Goal: Task Accomplishment & Management: Manage account settings

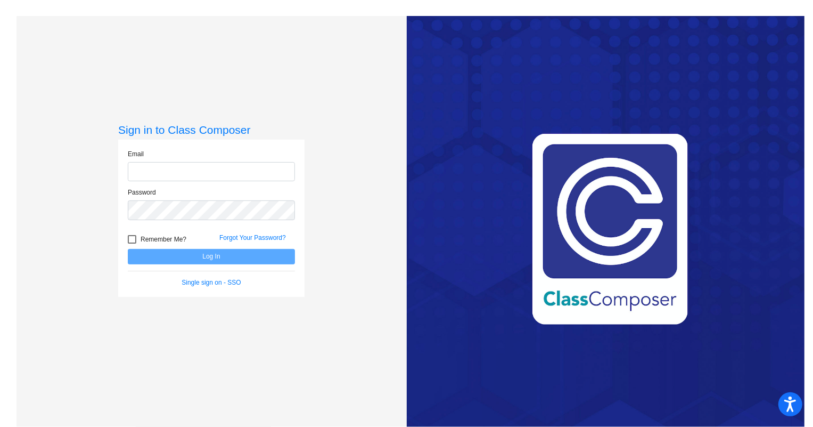
click at [165, 175] on input "email" at bounding box center [211, 172] width 167 height 20
type input "[EMAIL_ADDRESS][DOMAIN_NAME]"
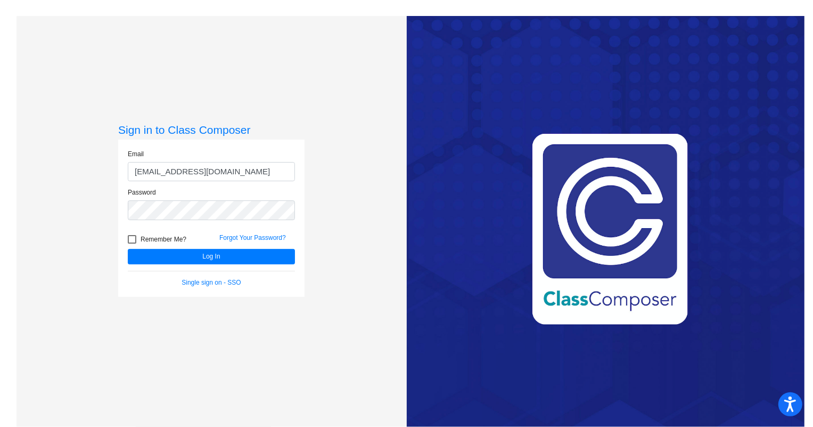
click at [132, 237] on div at bounding box center [132, 239] width 9 height 9
click at [132, 243] on input "Remember Me?" at bounding box center [132, 243] width 1 height 1
checkbox input "true"
click at [150, 263] on button "Log In" at bounding box center [211, 256] width 167 height 15
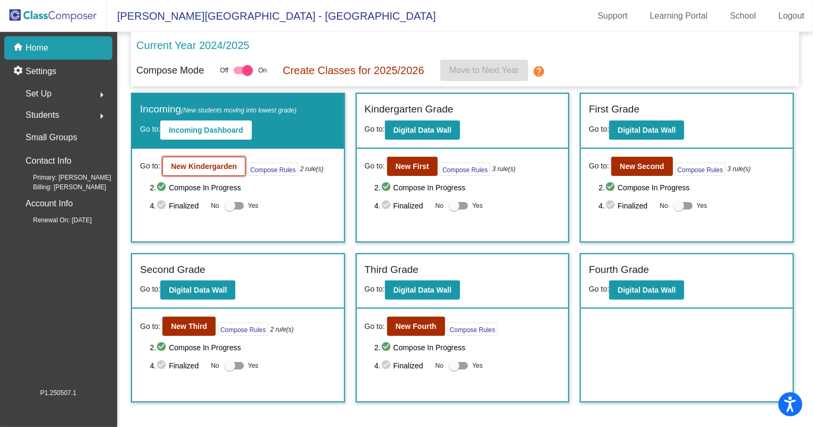
click at [226, 162] on b "New Kindergarden" at bounding box center [204, 166] width 66 height 9
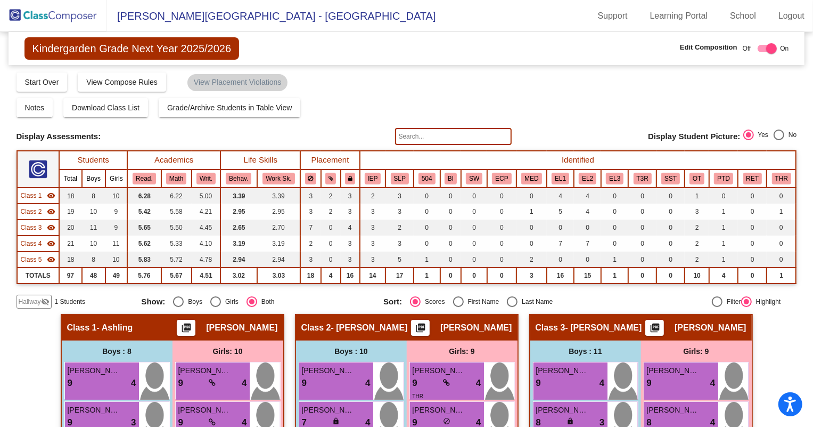
click at [38, 302] on span "Hallway" at bounding box center [30, 302] width 22 height 10
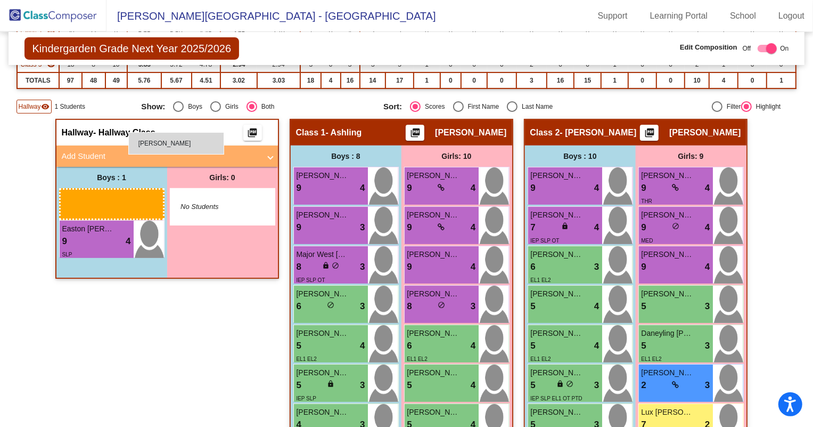
scroll to position [193, 0]
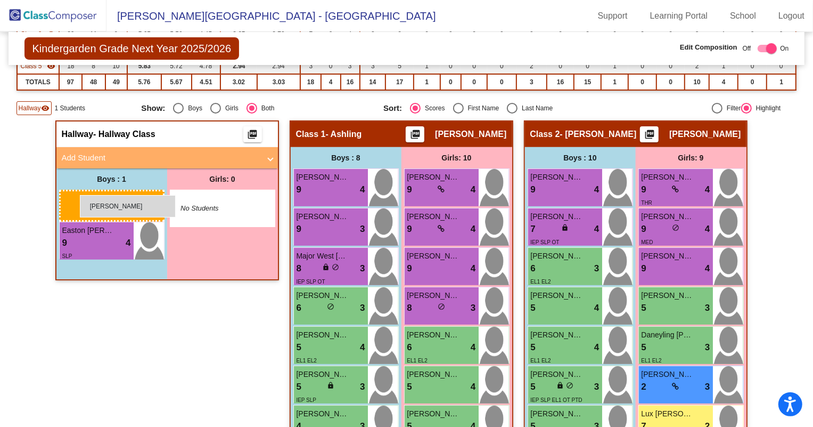
drag, startPoint x: 566, startPoint y: 293, endPoint x: 80, endPoint y: 195, distance: 495.3
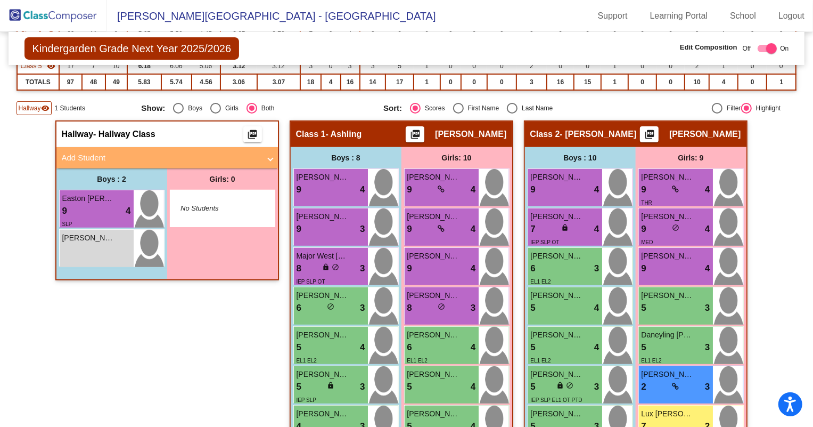
scroll to position [96, 0]
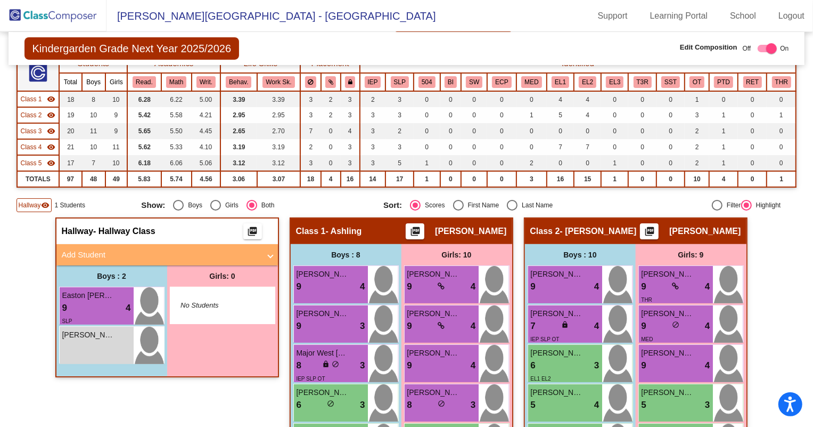
click at [59, 246] on mat-expansion-panel-header "Add Student" at bounding box center [167, 254] width 222 height 21
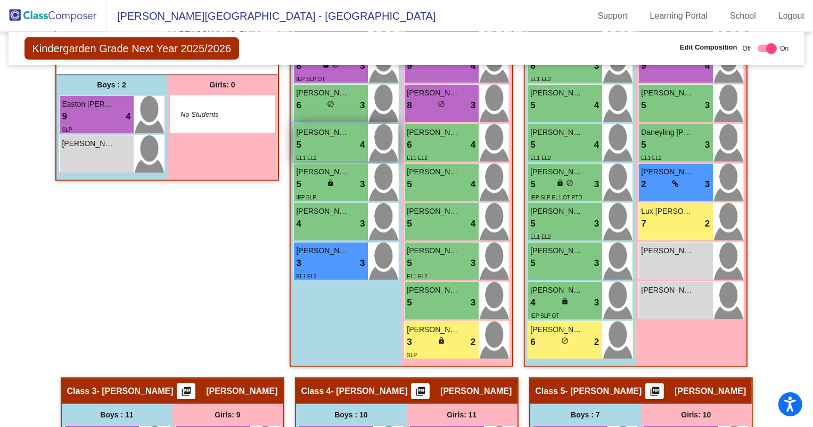
scroll to position [242, 0]
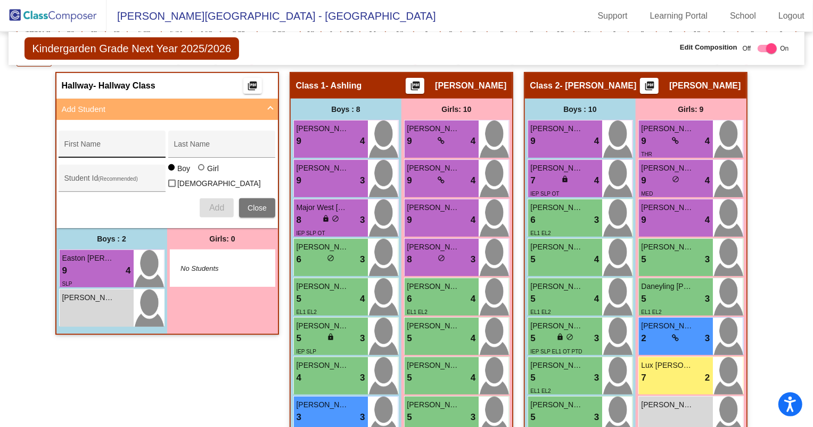
click at [98, 140] on div "First Name" at bounding box center [112, 147] width 96 height 22
click at [96, 144] on input "First Name" at bounding box center [112, 148] width 96 height 9
type input "Santisima"
type input "[PERSON_NAME]"
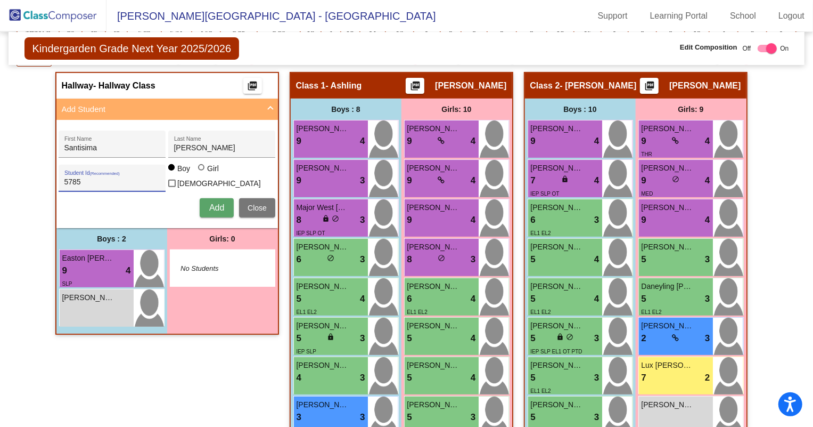
type input "5785"
click at [198, 170] on div at bounding box center [201, 167] width 6 height 6
click at [202, 173] on input "Girl" at bounding box center [202, 173] width 1 height 1
radio input "true"
click at [210, 210] on button "Add" at bounding box center [217, 207] width 34 height 19
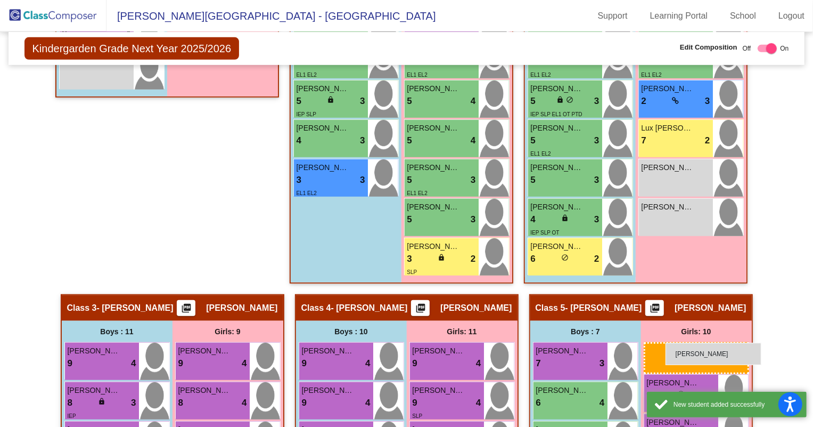
scroll to position [503, 0]
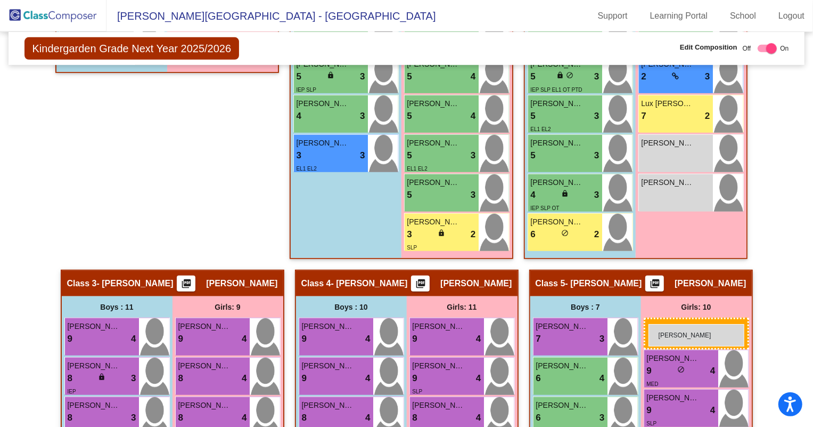
drag, startPoint x: 195, startPoint y: 266, endPoint x: 649, endPoint y: 324, distance: 457.4
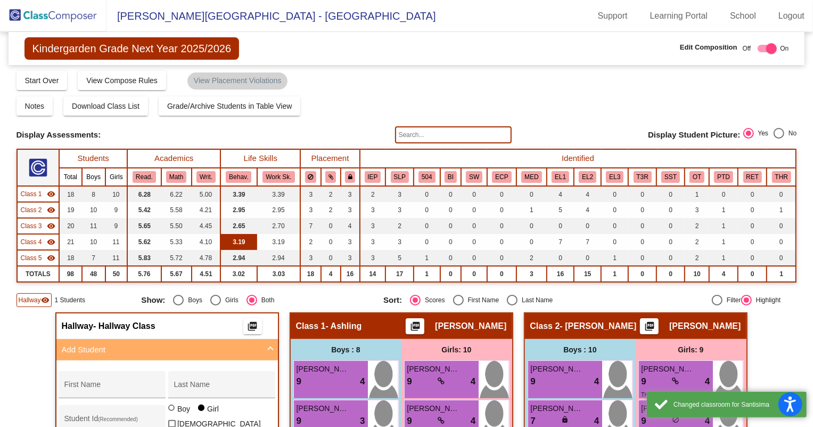
scroll to position [0, 0]
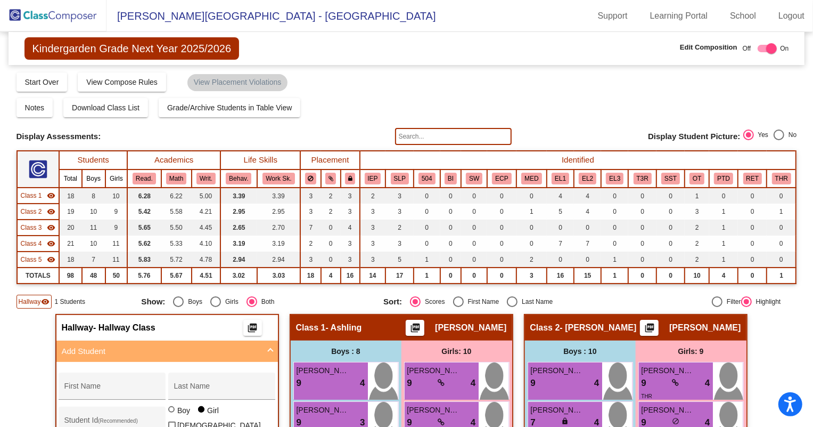
click at [67, 20] on img at bounding box center [53, 15] width 107 height 31
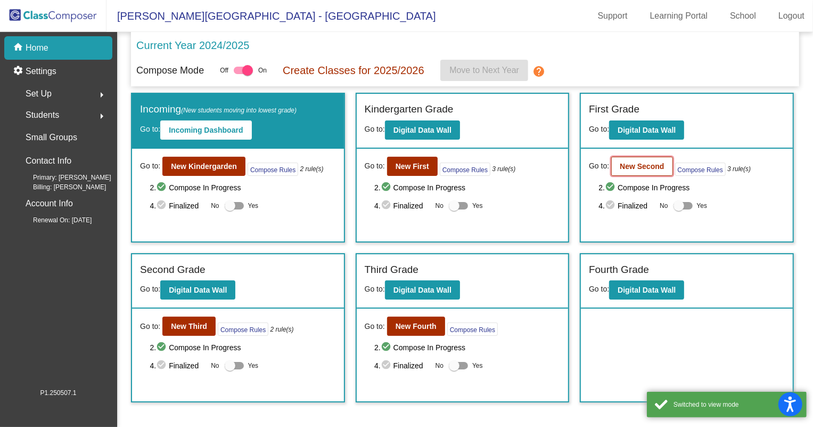
click at [652, 170] on button "New Second" at bounding box center [641, 166] width 61 height 19
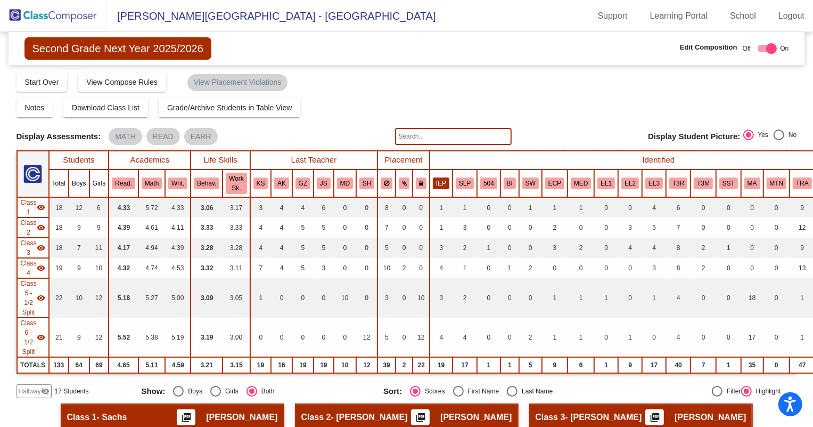
click at [440, 186] on button "IEP" at bounding box center [441, 183] width 17 height 12
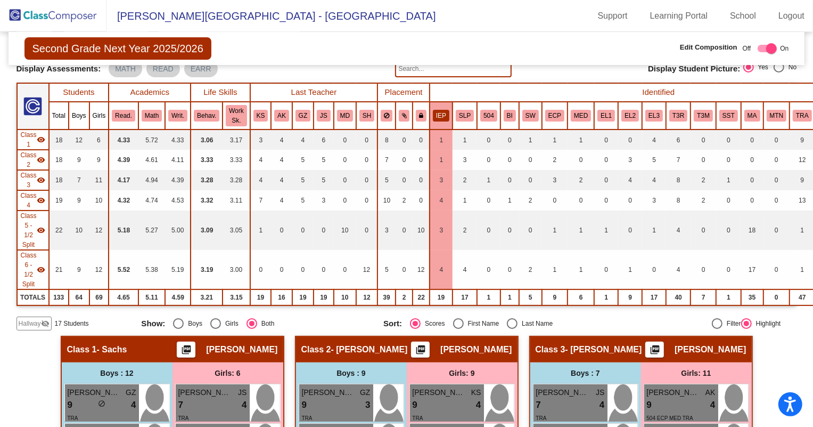
scroll to position [48, 0]
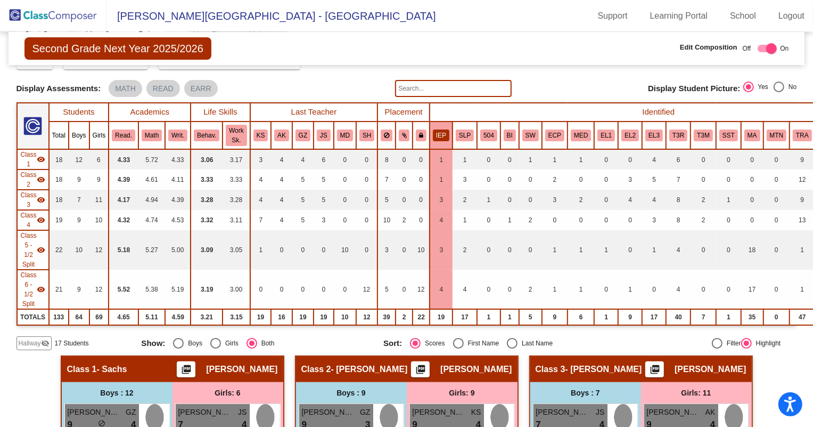
click at [435, 134] on button "IEP" at bounding box center [441, 135] width 17 height 12
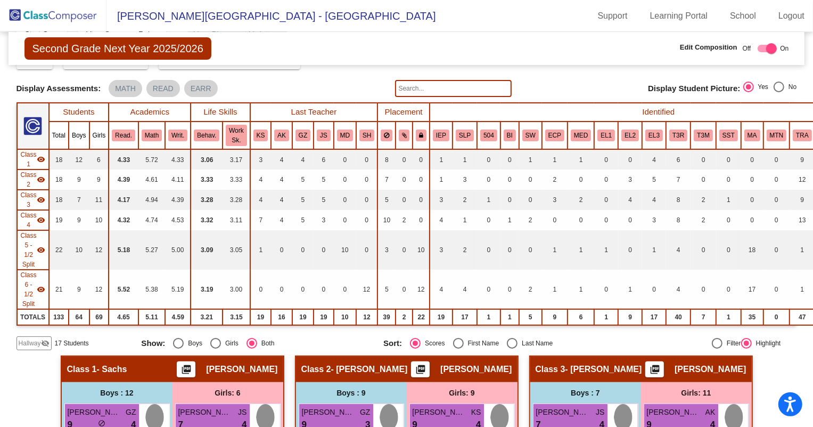
click at [31, 341] on span "Hallway" at bounding box center [30, 343] width 22 height 10
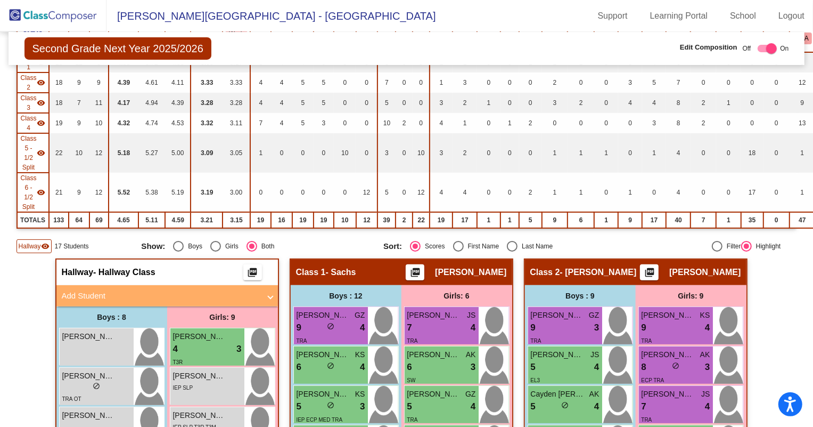
scroll to position [387, 0]
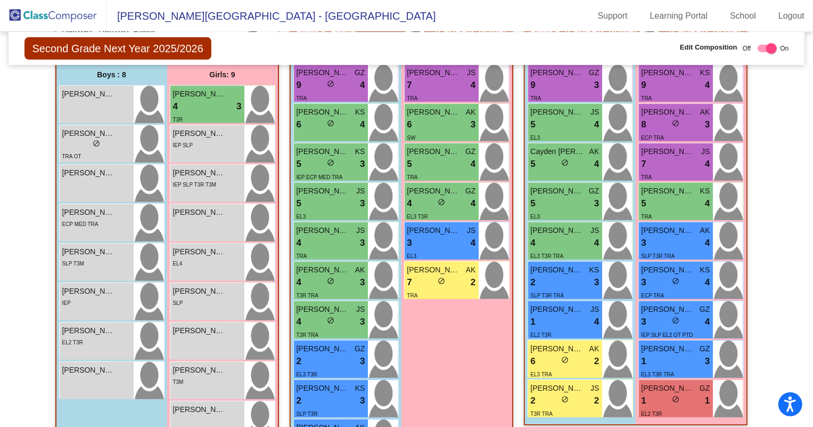
click at [69, 18] on img at bounding box center [53, 15] width 107 height 31
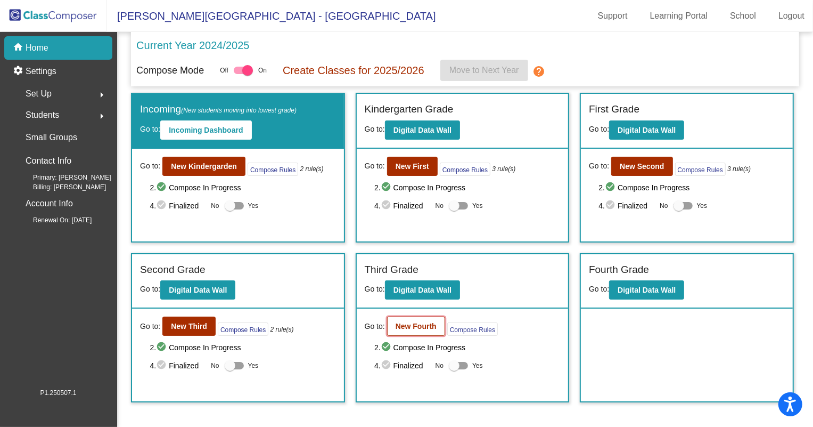
click at [392, 325] on button "New Fourth" at bounding box center [416, 325] width 58 height 19
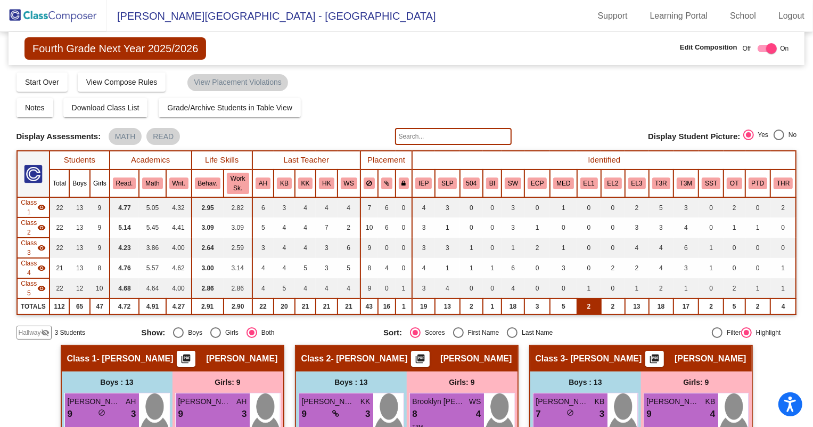
scroll to position [48, 0]
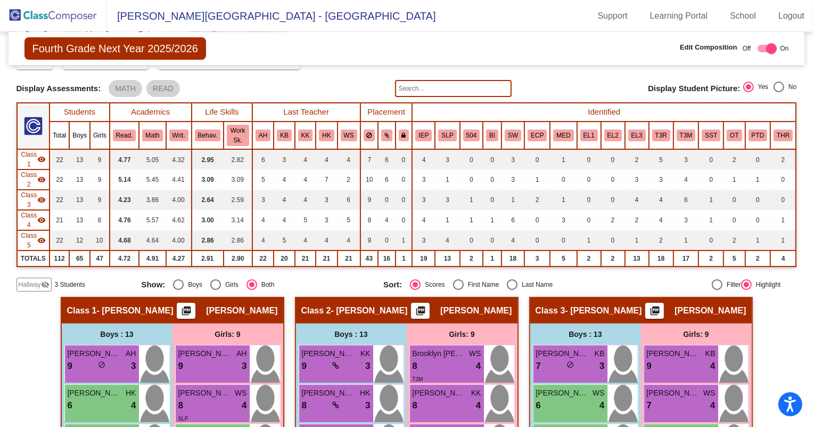
click at [54, 20] on img at bounding box center [53, 15] width 107 height 31
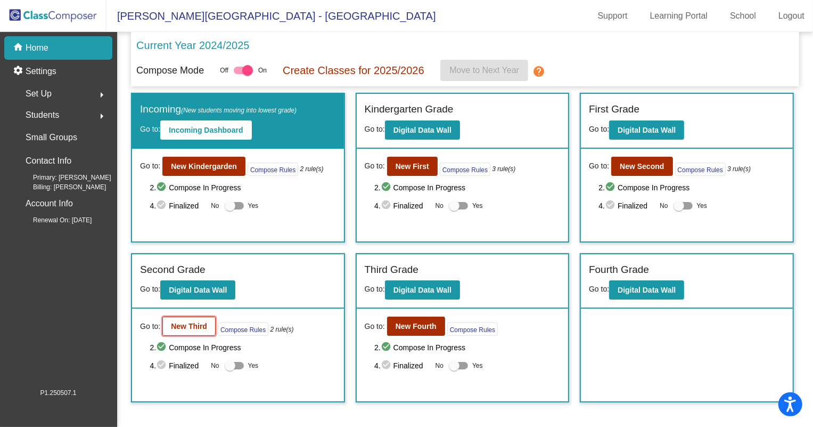
click at [182, 328] on b "New Third" at bounding box center [189, 326] width 36 height 9
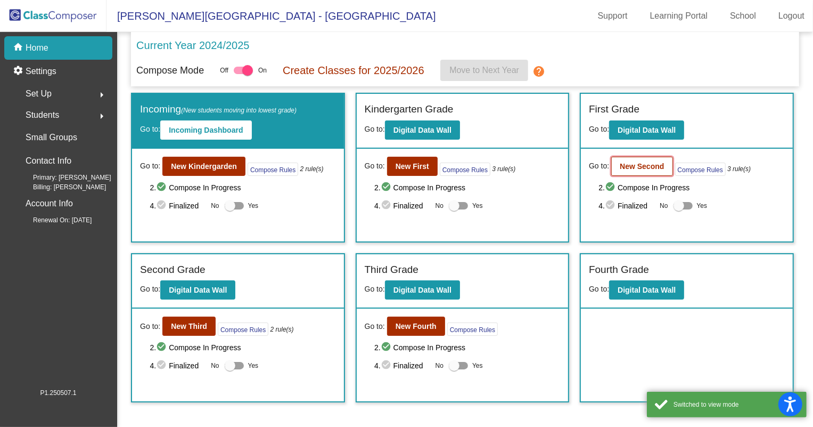
click at [635, 163] on b "New Second" at bounding box center [642, 166] width 44 height 9
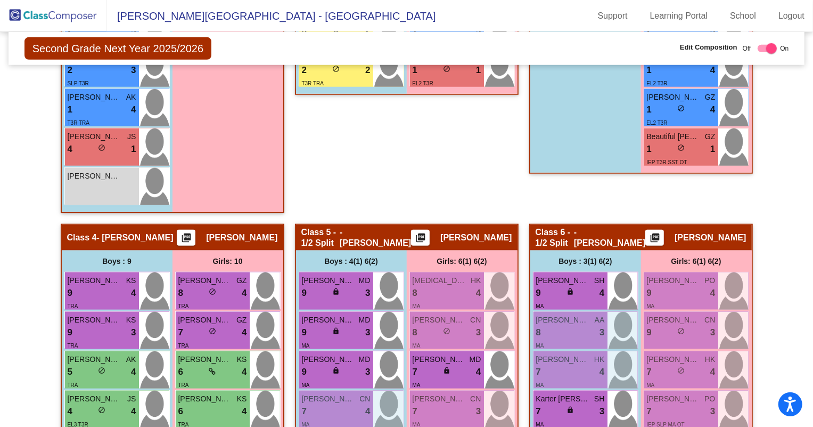
scroll to position [717, 0]
click at [59, 17] on img at bounding box center [53, 15] width 107 height 31
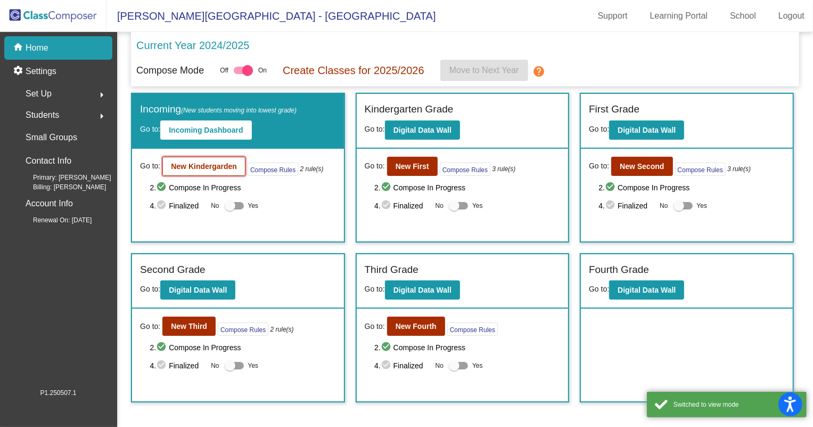
click at [198, 168] on b "New Kindergarden" at bounding box center [204, 166] width 66 height 9
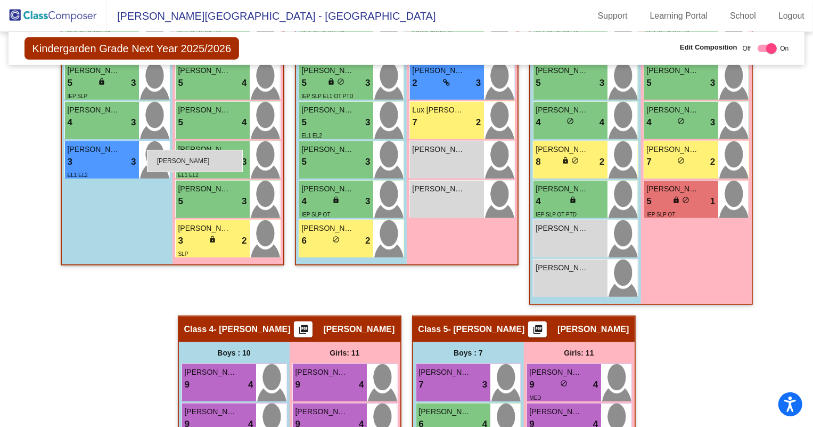
scroll to position [398, 0]
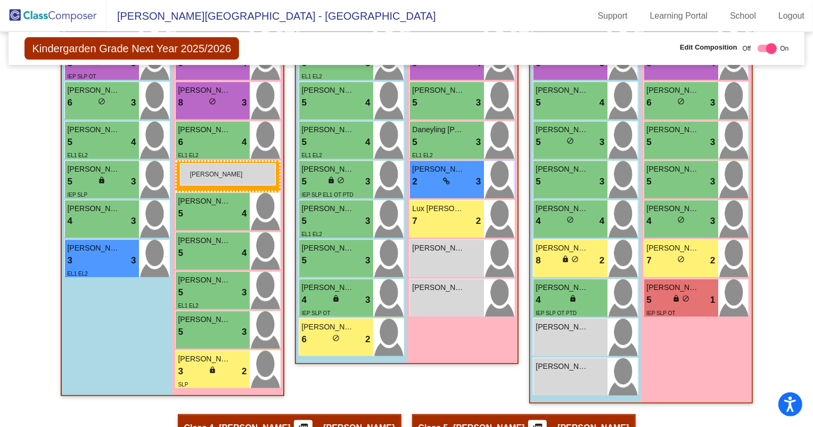
drag, startPoint x: 551, startPoint y: 389, endPoint x: 180, endPoint y: 163, distance: 434.7
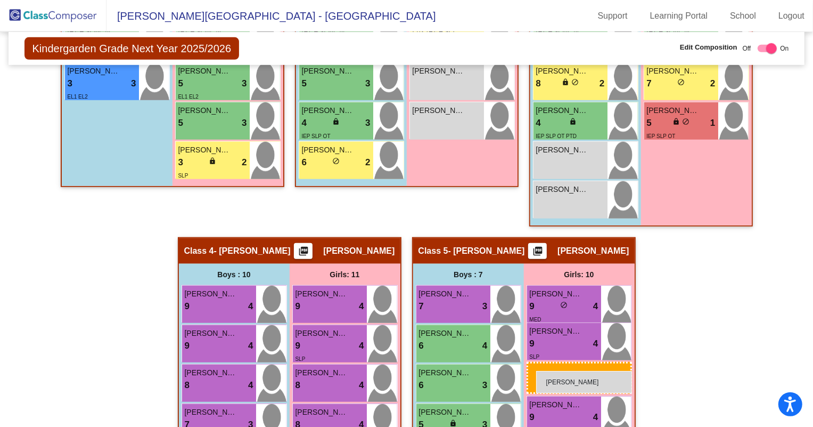
scroll to position [592, 0]
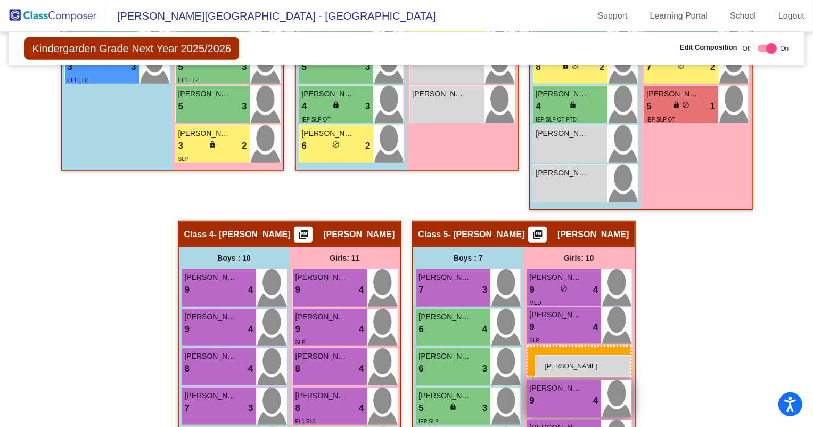
drag, startPoint x: 183, startPoint y: 224, endPoint x: 532, endPoint y: 353, distance: 372.3
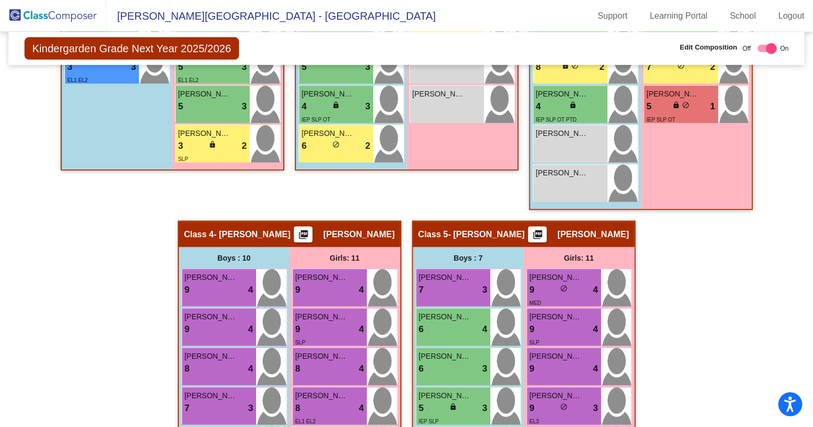
click at [63, 11] on img at bounding box center [53, 15] width 107 height 31
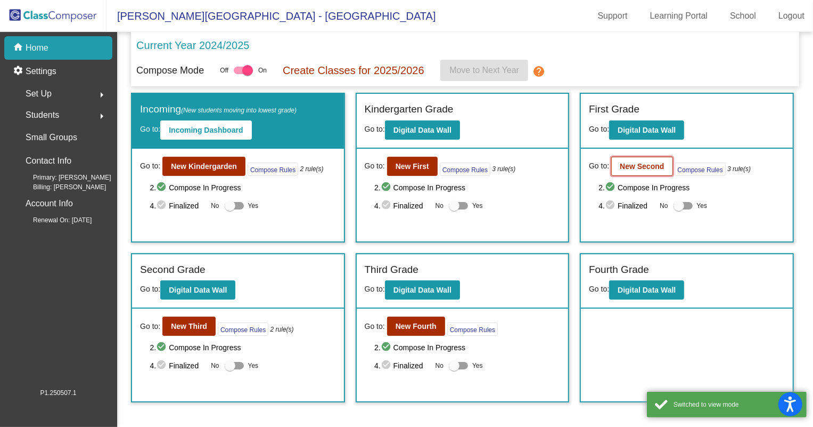
click at [649, 167] on b "New Second" at bounding box center [642, 166] width 44 height 9
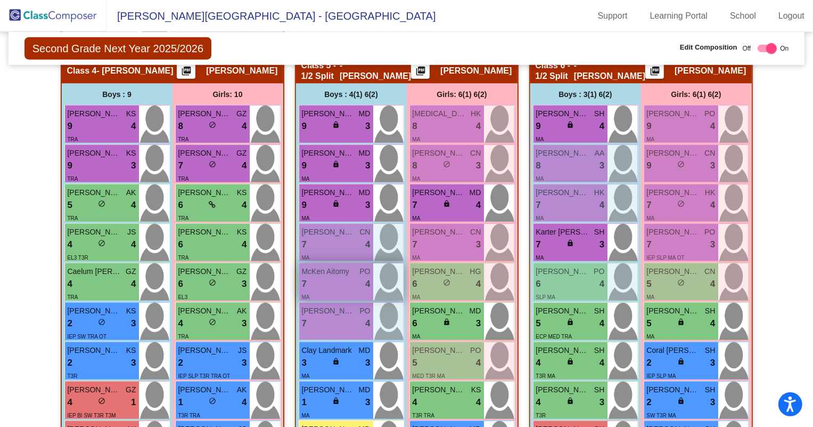
scroll to position [871, 0]
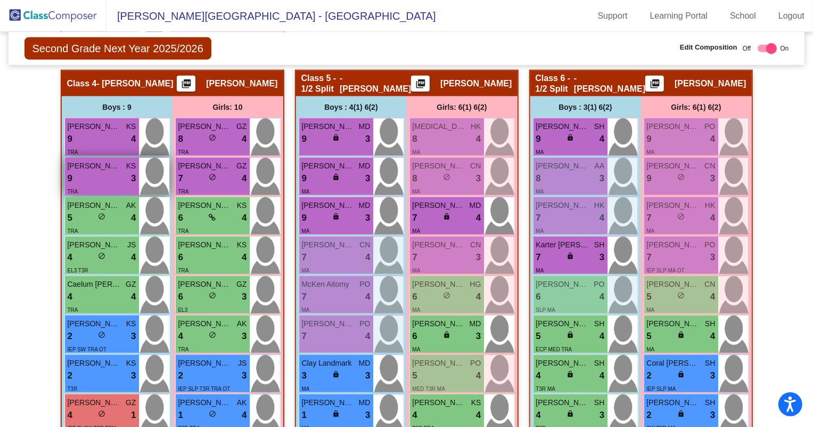
click at [84, 177] on div "9 lock do_not_disturb_alt 3" at bounding box center [102, 178] width 69 height 14
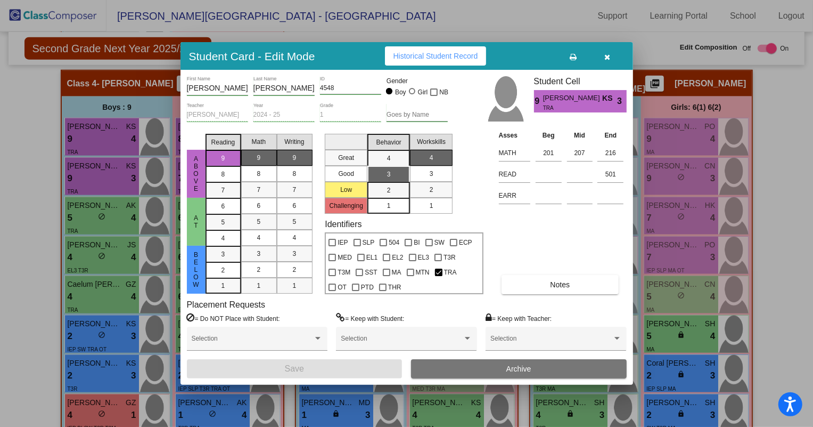
click at [603, 55] on button "button" at bounding box center [608, 55] width 34 height 19
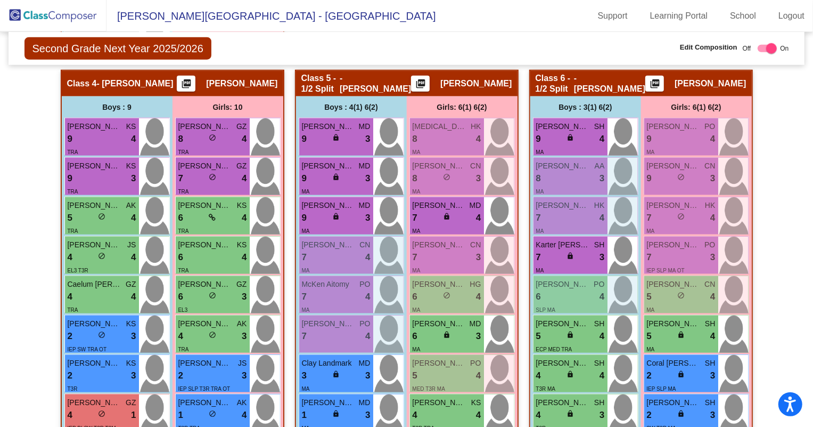
click at [441, 48] on div "Second Grade Next Year 2025/2026 Edit Composition Off On Incoming Digital Data …" at bounding box center [407, 48] width 797 height 33
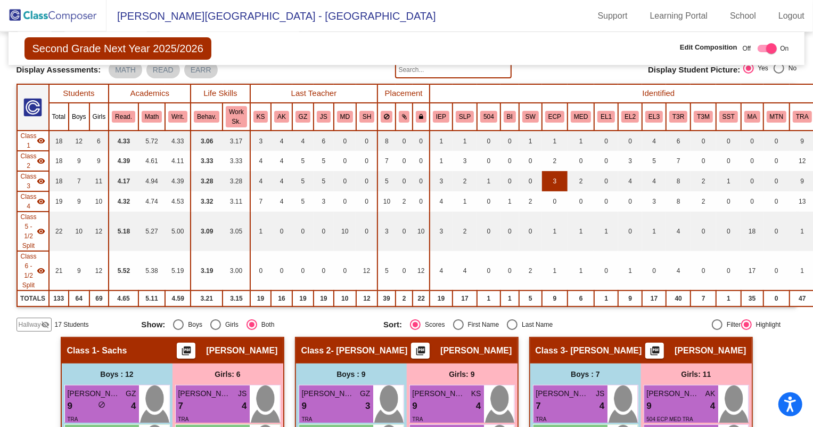
scroll to position [0, 0]
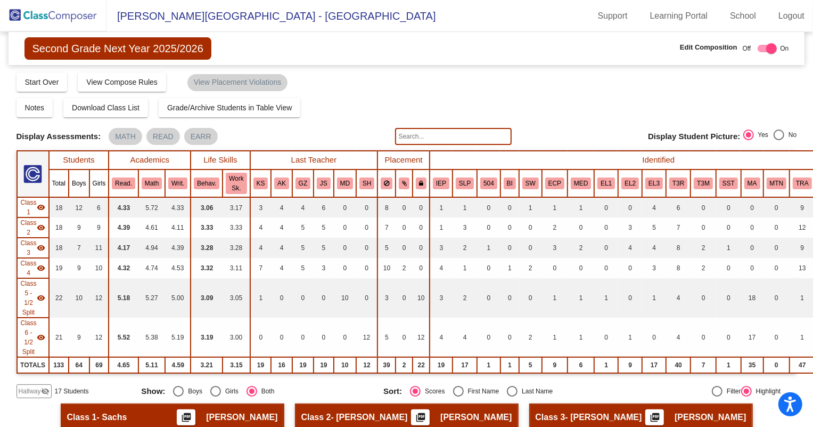
click at [37, 15] on img at bounding box center [53, 15] width 107 height 31
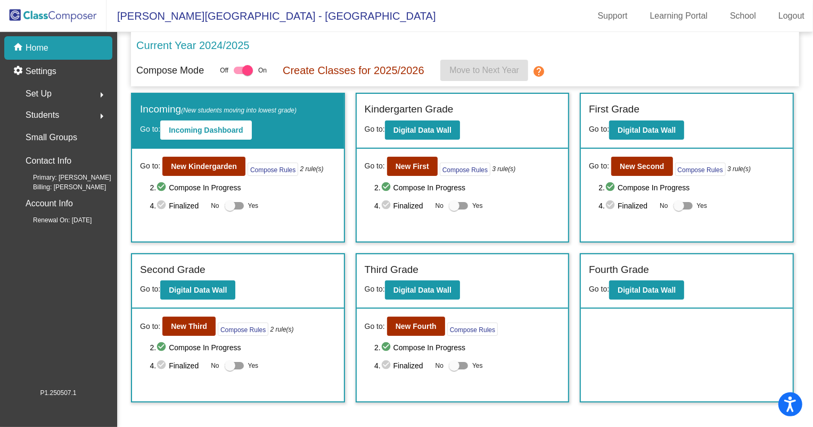
click at [239, 204] on div at bounding box center [234, 205] width 19 height 7
click at [230, 209] on input "Yes" at bounding box center [230, 209] width 1 height 1
checkbox input "true"
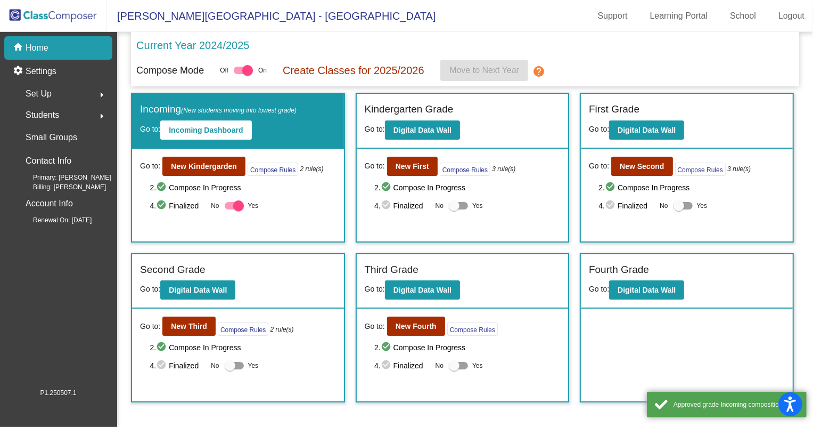
click at [457, 203] on div at bounding box center [454, 205] width 11 height 11
click at [454, 209] on input "Yes" at bounding box center [454, 209] width 1 height 1
checkbox input "true"
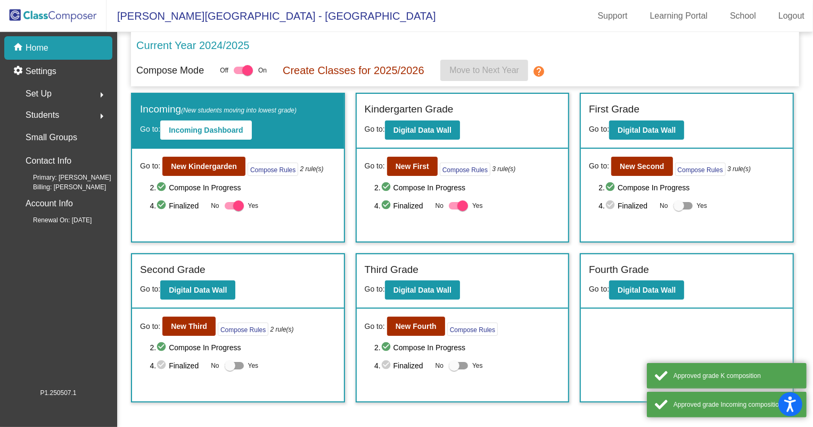
click at [681, 204] on div at bounding box center [679, 205] width 11 height 11
click at [679, 209] on input "Yes" at bounding box center [678, 209] width 1 height 1
checkbox input "true"
click at [230, 363] on div at bounding box center [230, 365] width 11 height 11
click at [230, 369] on input "Yes" at bounding box center [230, 369] width 1 height 1
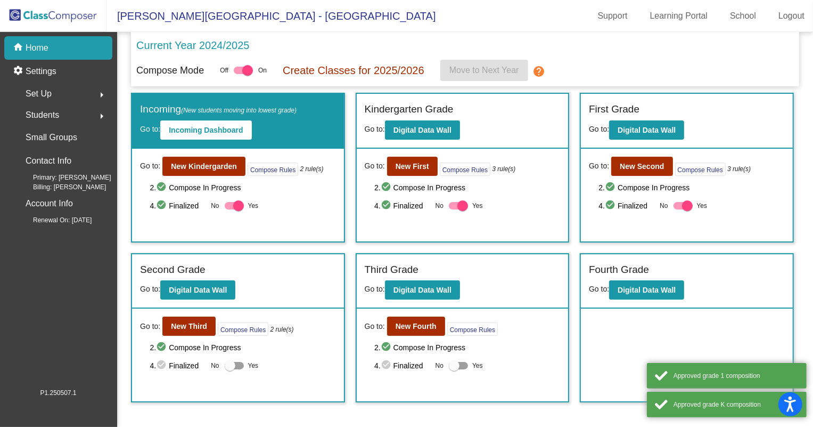
checkbox input "true"
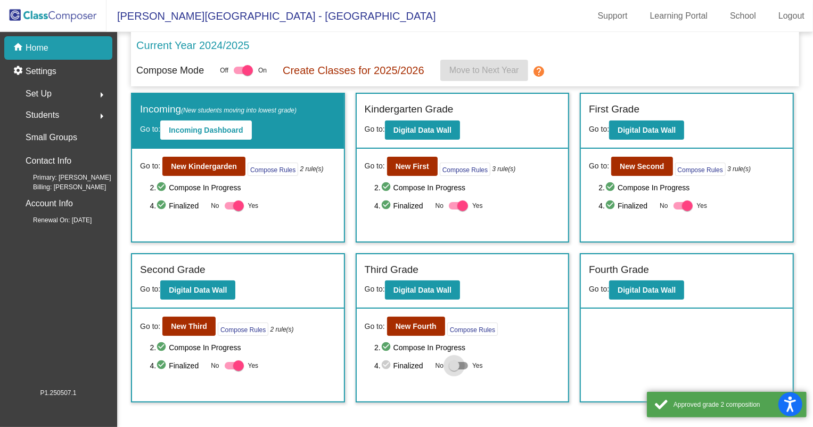
click at [460, 363] on div at bounding box center [458, 365] width 19 height 7
click at [454, 369] on input "Yes" at bounding box center [454, 369] width 1 height 1
checkbox input "true"
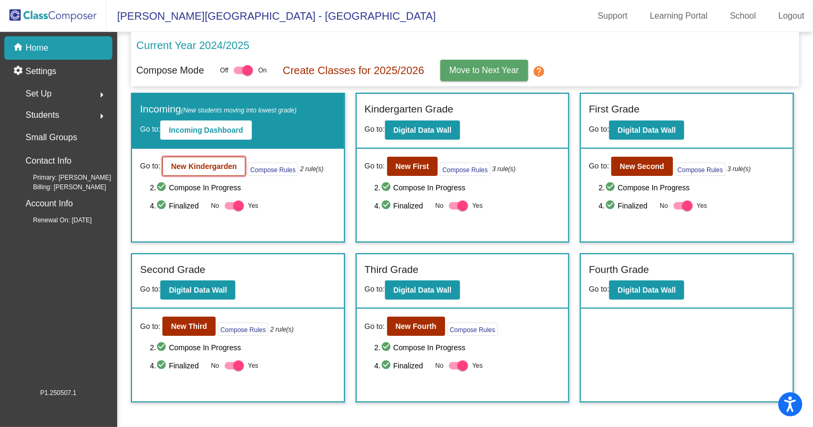
click at [210, 165] on b "New Kindergarden" at bounding box center [204, 166] width 66 height 9
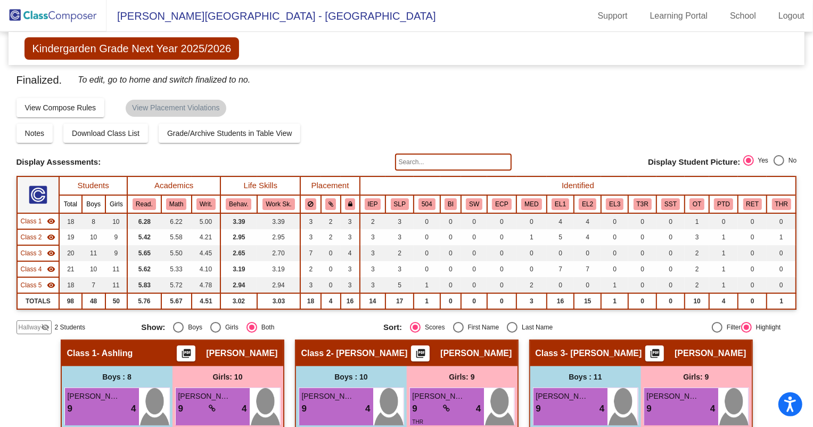
click at [48, 18] on img at bounding box center [53, 15] width 107 height 31
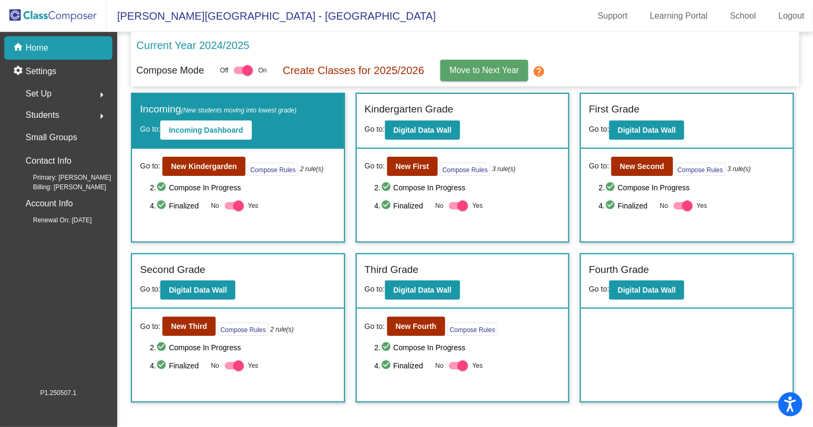
click at [462, 72] on span "Move to Next Year" at bounding box center [484, 69] width 70 height 9
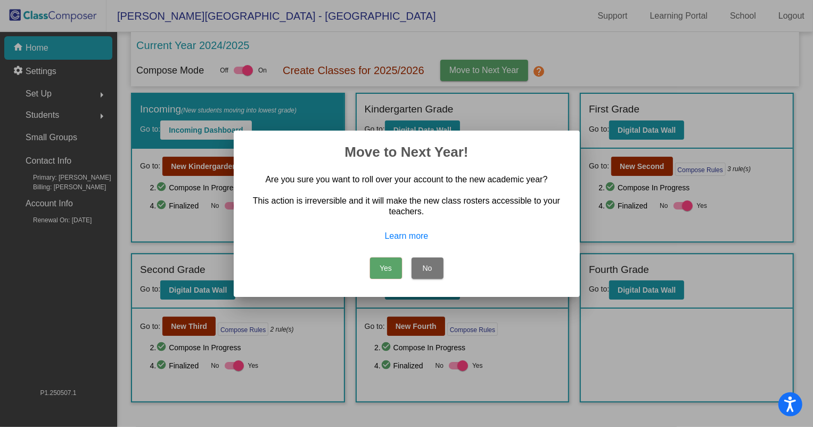
click at [379, 270] on button "Yes" at bounding box center [386, 267] width 32 height 21
